Goal: Use online tool/utility: Use online tool/utility

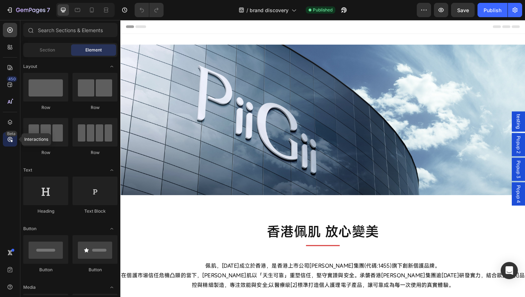
click at [11, 138] on icon at bounding box center [10, 139] width 2 height 2
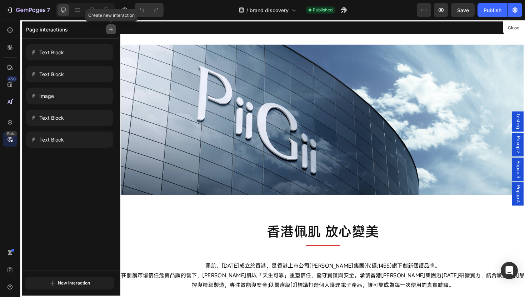
click at [110, 28] on icon "button" at bounding box center [111, 29] width 5 height 5
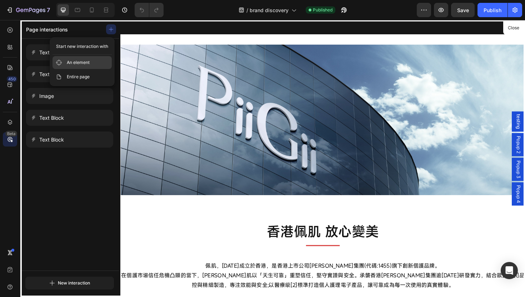
click at [74, 65] on span "An element" at bounding box center [78, 62] width 23 height 7
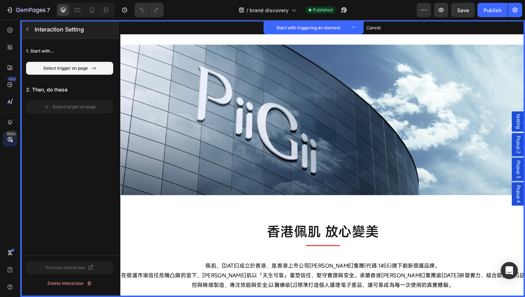
click at [29, 28] on icon "button" at bounding box center [28, 29] width 6 height 6
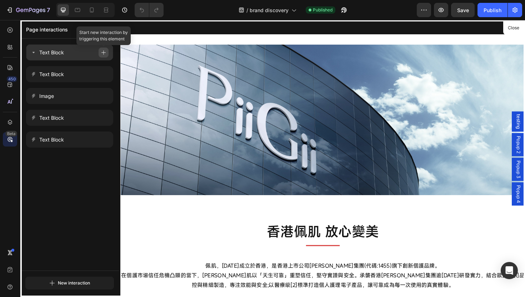
click at [104, 51] on icon "button" at bounding box center [103, 52] width 5 height 5
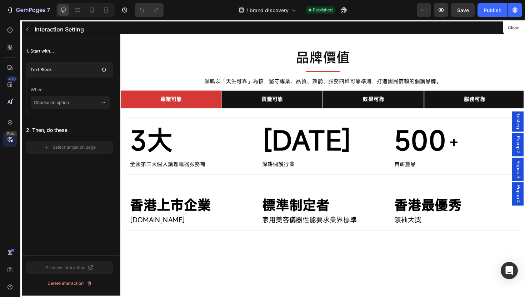
scroll to position [419, 0]
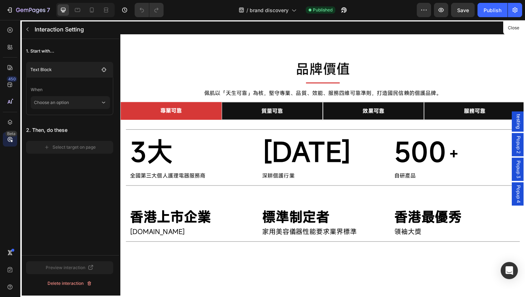
click at [64, 157] on div "1. Start with... Text Block When Choose an option 2. Then, do these Select targ…" at bounding box center [69, 99] width 99 height 120
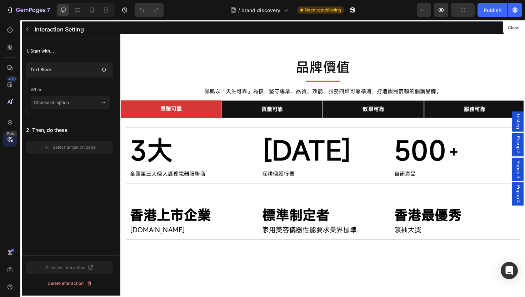
scroll to position [450, 0]
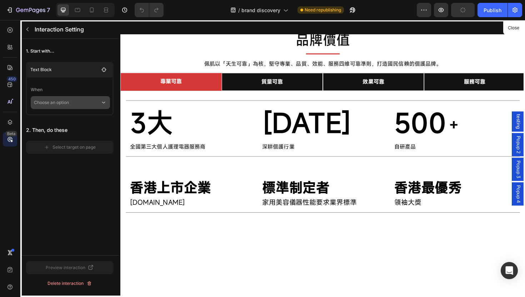
click at [92, 105] on p "Choose an option" at bounding box center [67, 102] width 66 height 13
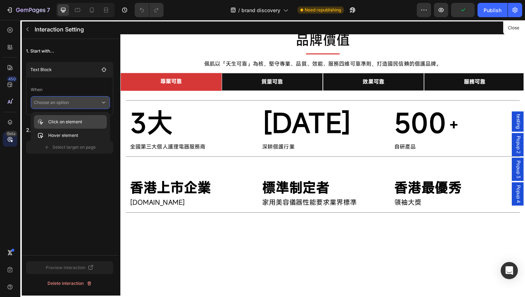
click at [84, 129] on div "Click on element" at bounding box center [70, 136] width 73 height 14
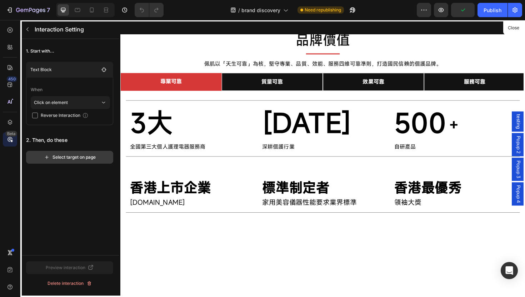
click at [92, 153] on button "Select target on page" at bounding box center [69, 157] width 87 height 13
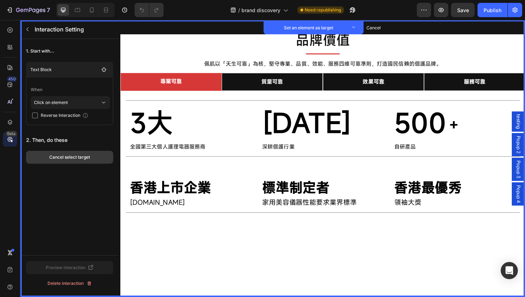
click at [92, 157] on button "Cancel select target" at bounding box center [69, 157] width 87 height 13
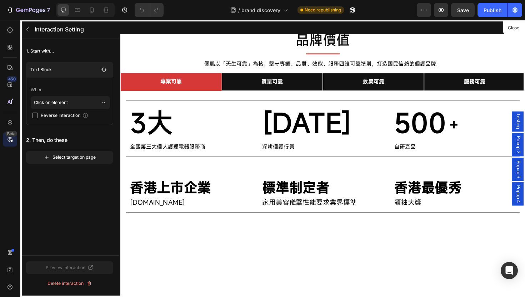
click at [92, 157] on div "Select target on page" at bounding box center [70, 157] width 52 height 6
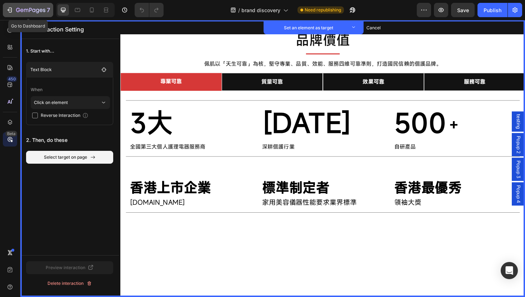
click at [9, 9] on icon "button" at bounding box center [9, 9] width 7 height 7
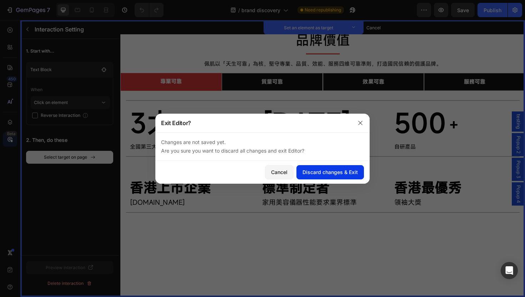
click at [323, 171] on div "Discard changes & Exit" at bounding box center [329, 171] width 55 height 7
